Goal: Navigation & Orientation: Go to known website

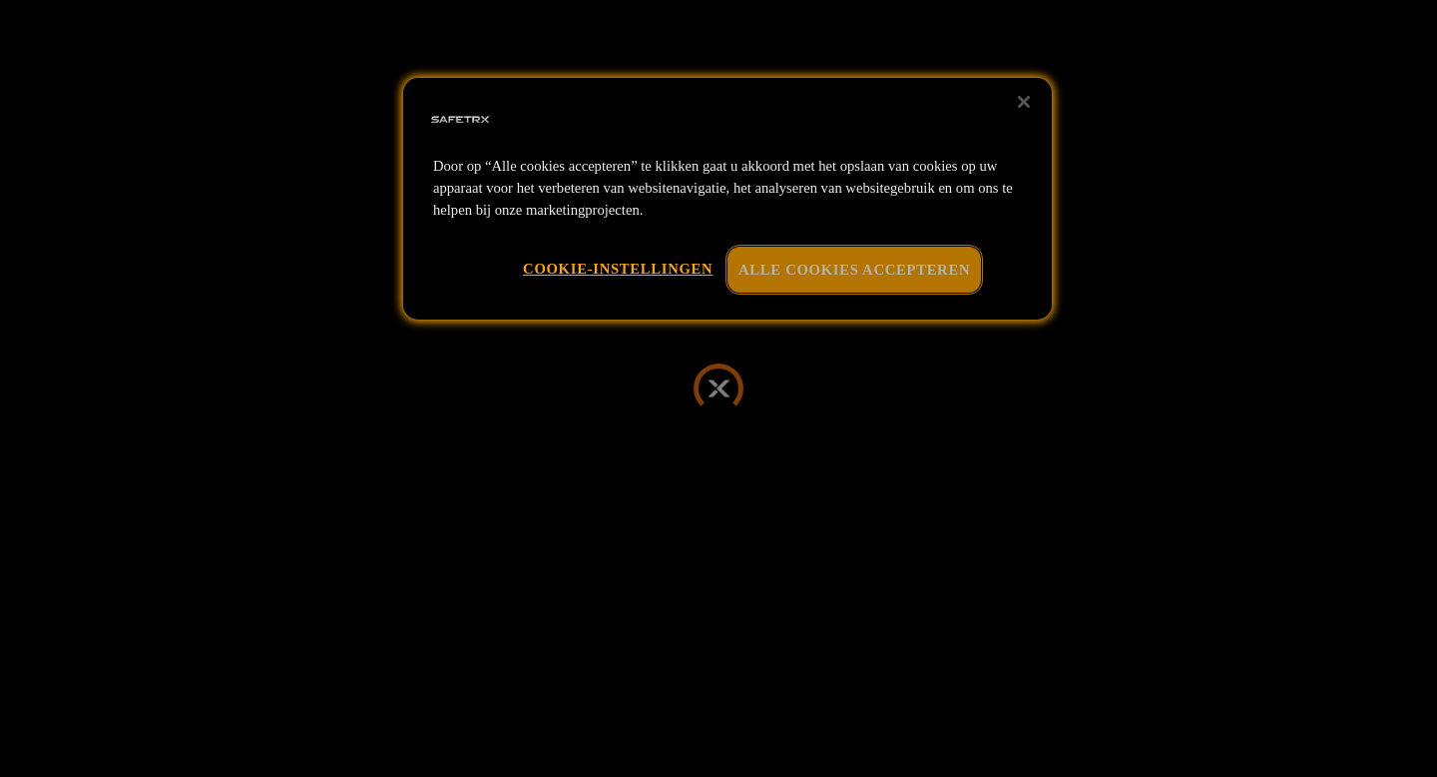
click at [875, 264] on button "Alle cookies accepteren" at bounding box center [855, 270] width 254 height 46
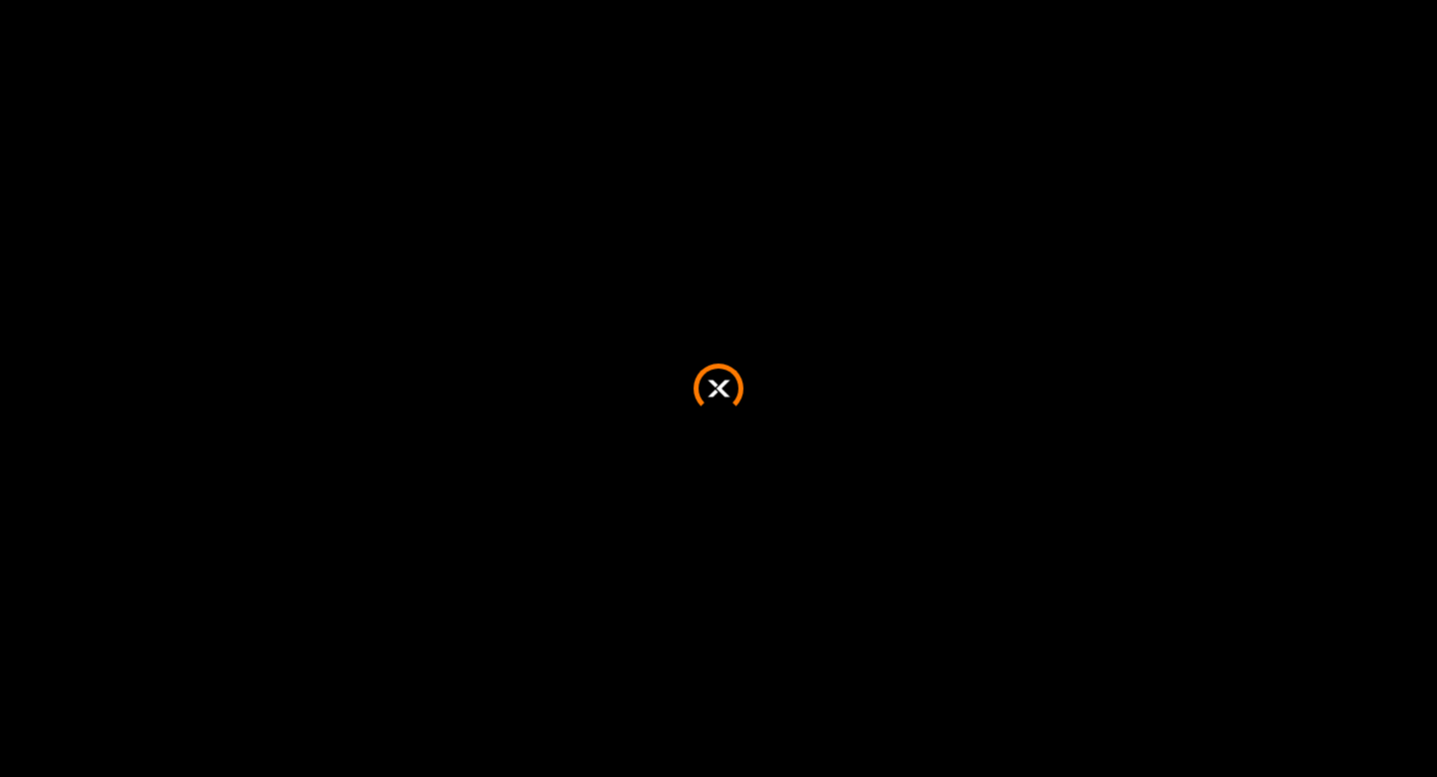
click at [911, 378] on div at bounding box center [718, 388] width 1437 height 777
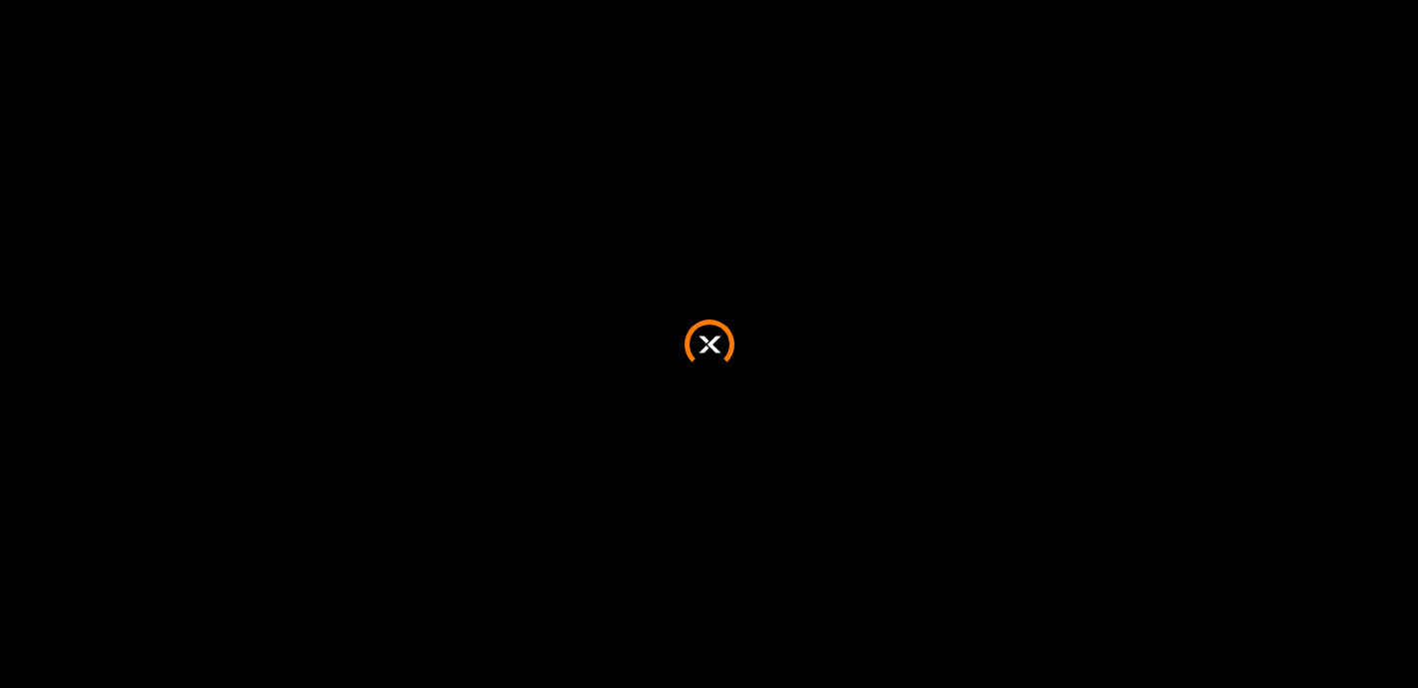
click at [707, 338] on div at bounding box center [709, 344] width 1418 height 688
